Goal: Find specific page/section: Find specific page/section

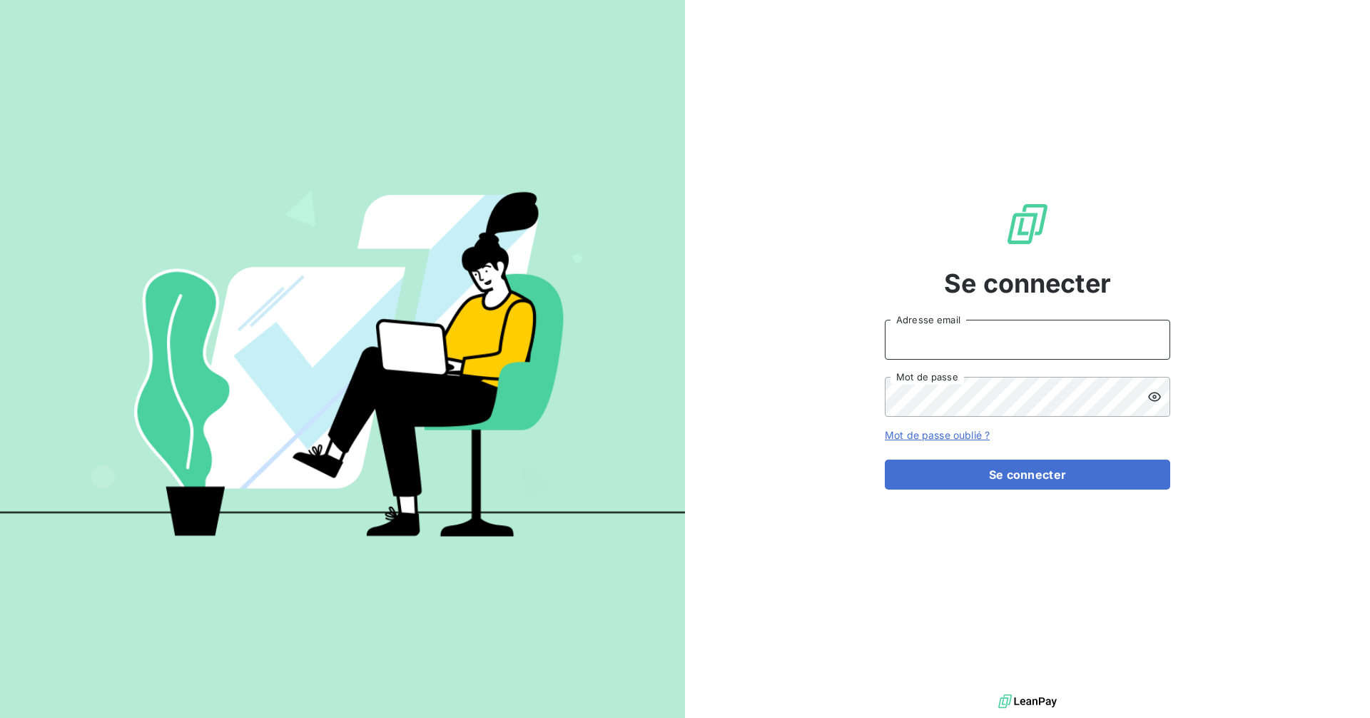
click at [1019, 344] on input "Adresse email" at bounding box center [1027, 340] width 285 height 40
type input "[EMAIL_ADDRESS][DOMAIN_NAME]"
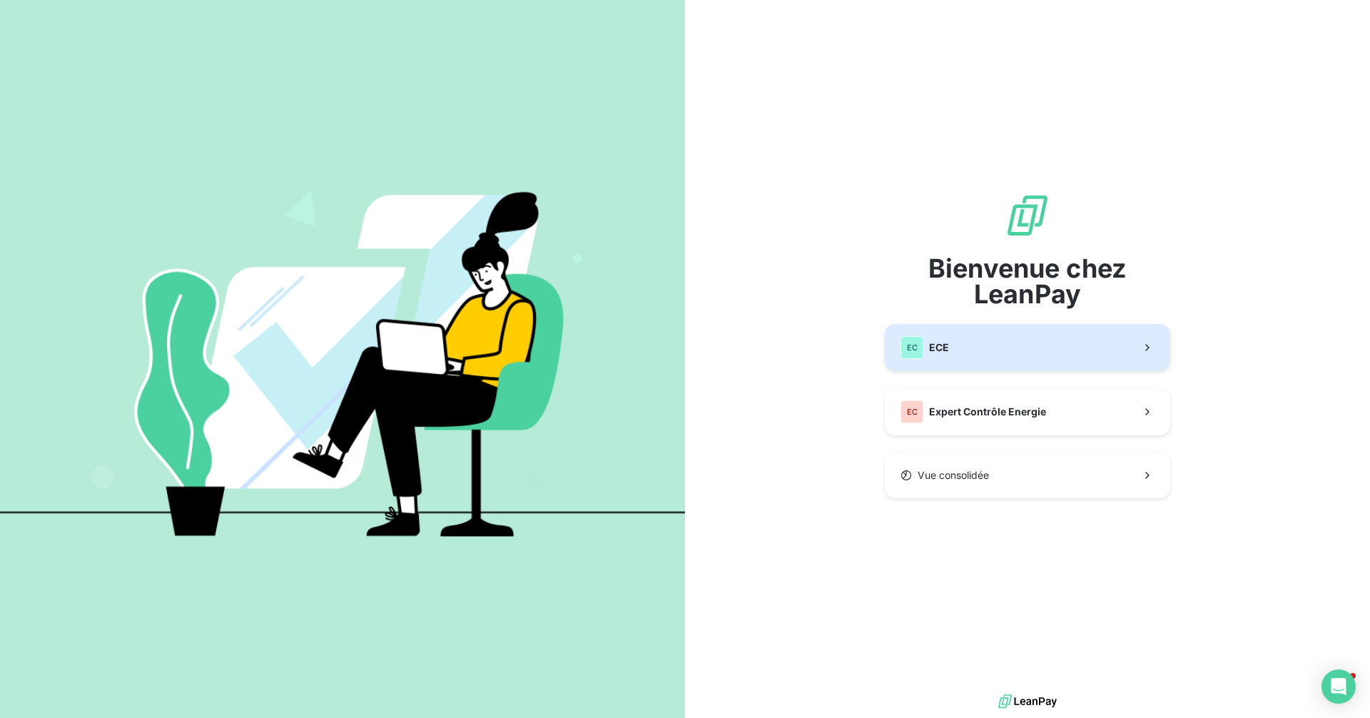
click at [972, 338] on button "EC ECE" at bounding box center [1027, 347] width 285 height 47
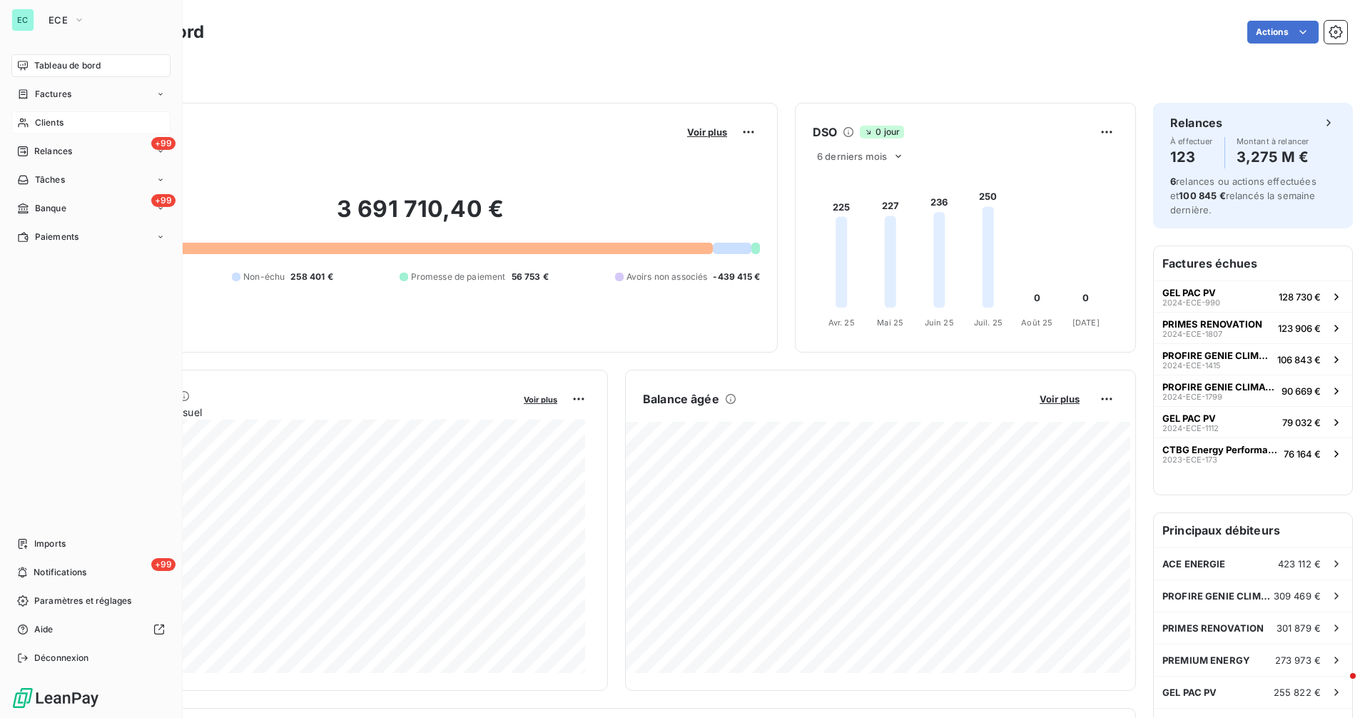
click at [53, 121] on span "Clients" at bounding box center [49, 122] width 29 height 13
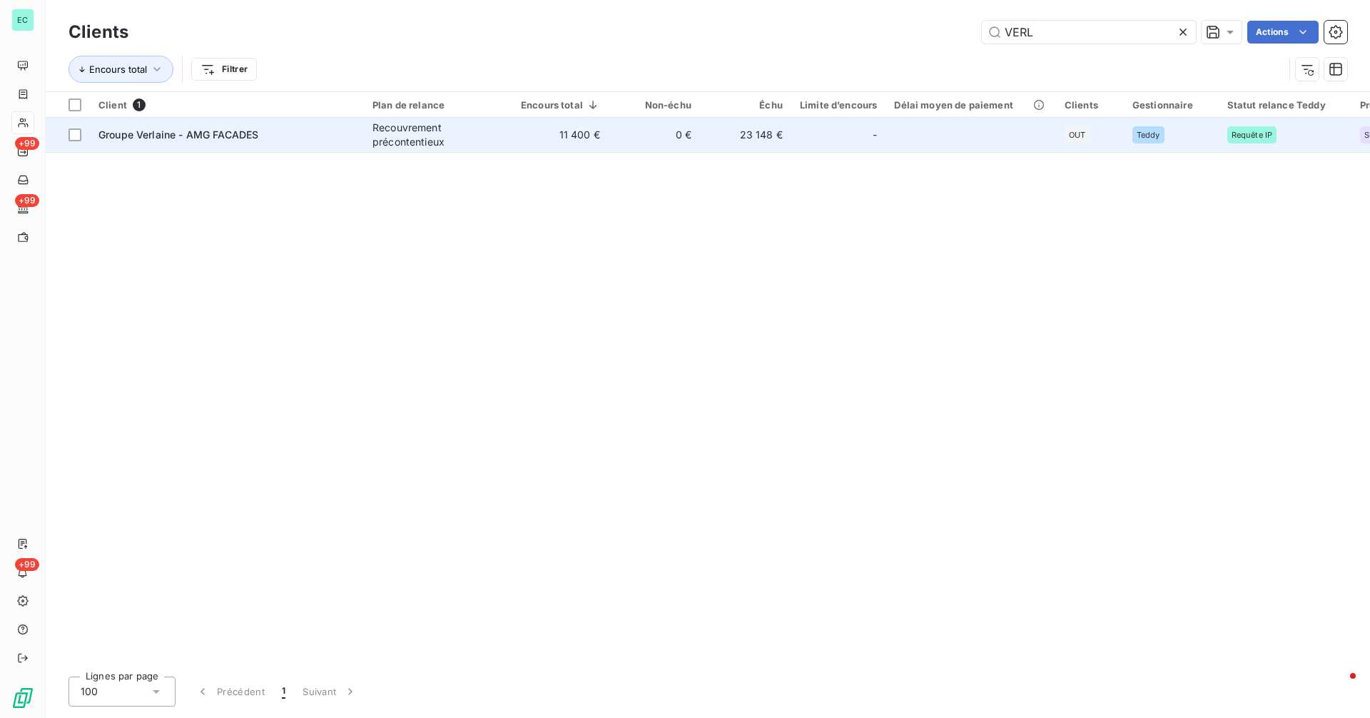
type input "VERL"
click at [756, 135] on td "23 148 €" at bounding box center [745, 135] width 91 height 34
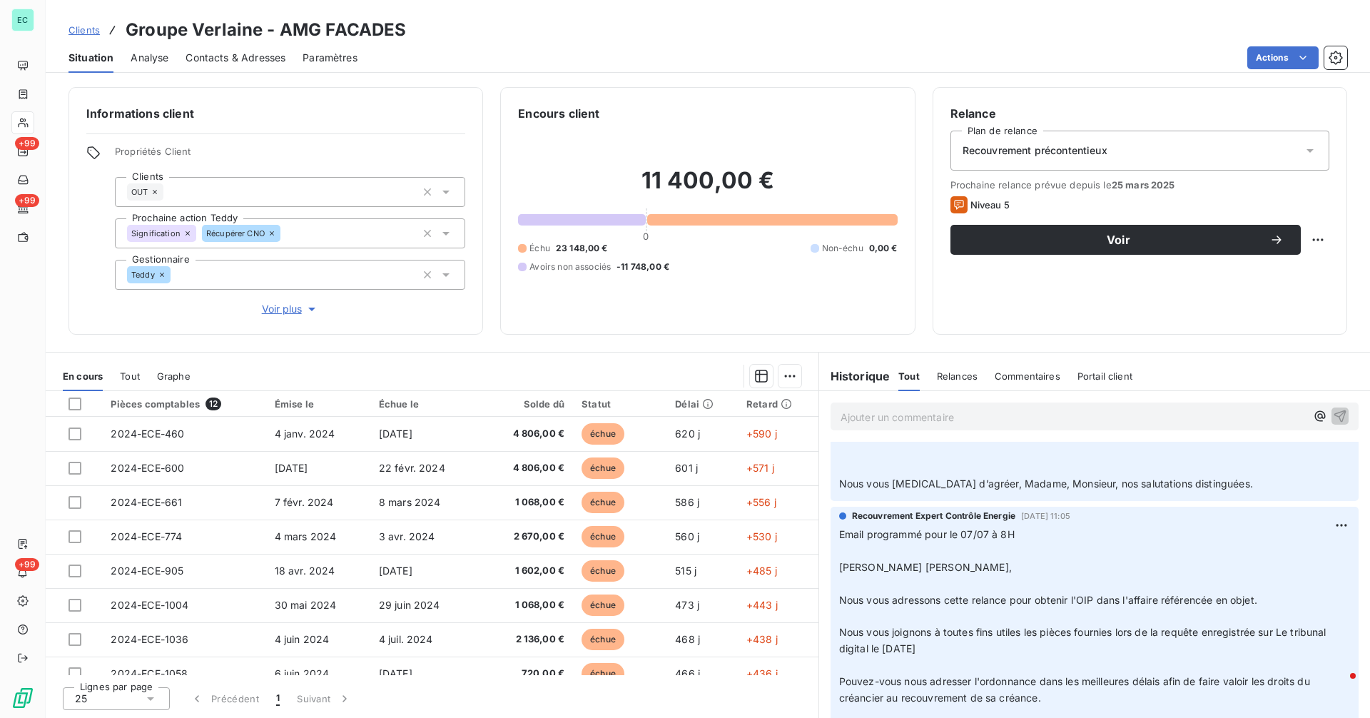
scroll to position [946, 0]
